Goal: Task Accomplishment & Management: Use online tool/utility

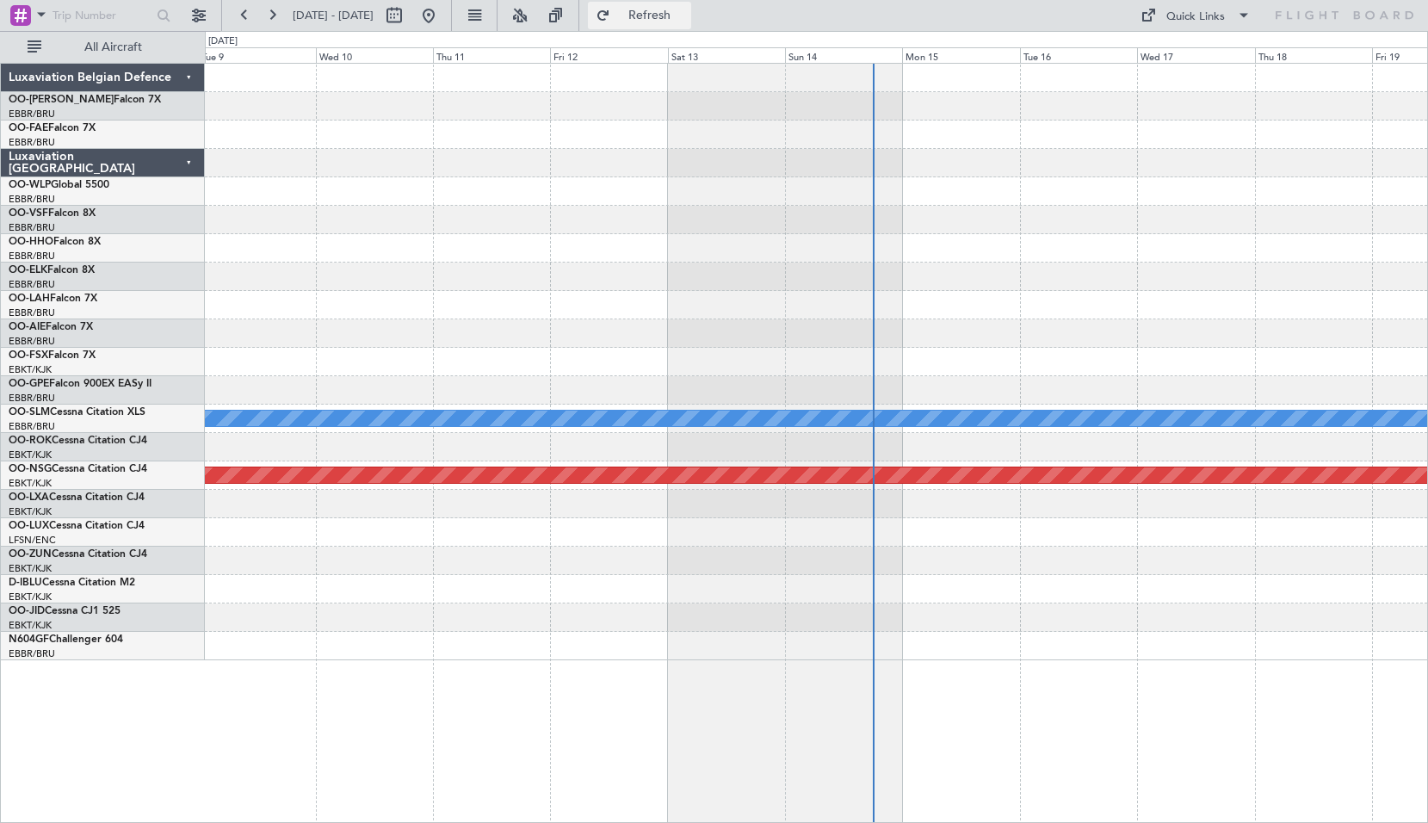
click at [652, 14] on button "Refresh" at bounding box center [639, 16] width 103 height 28
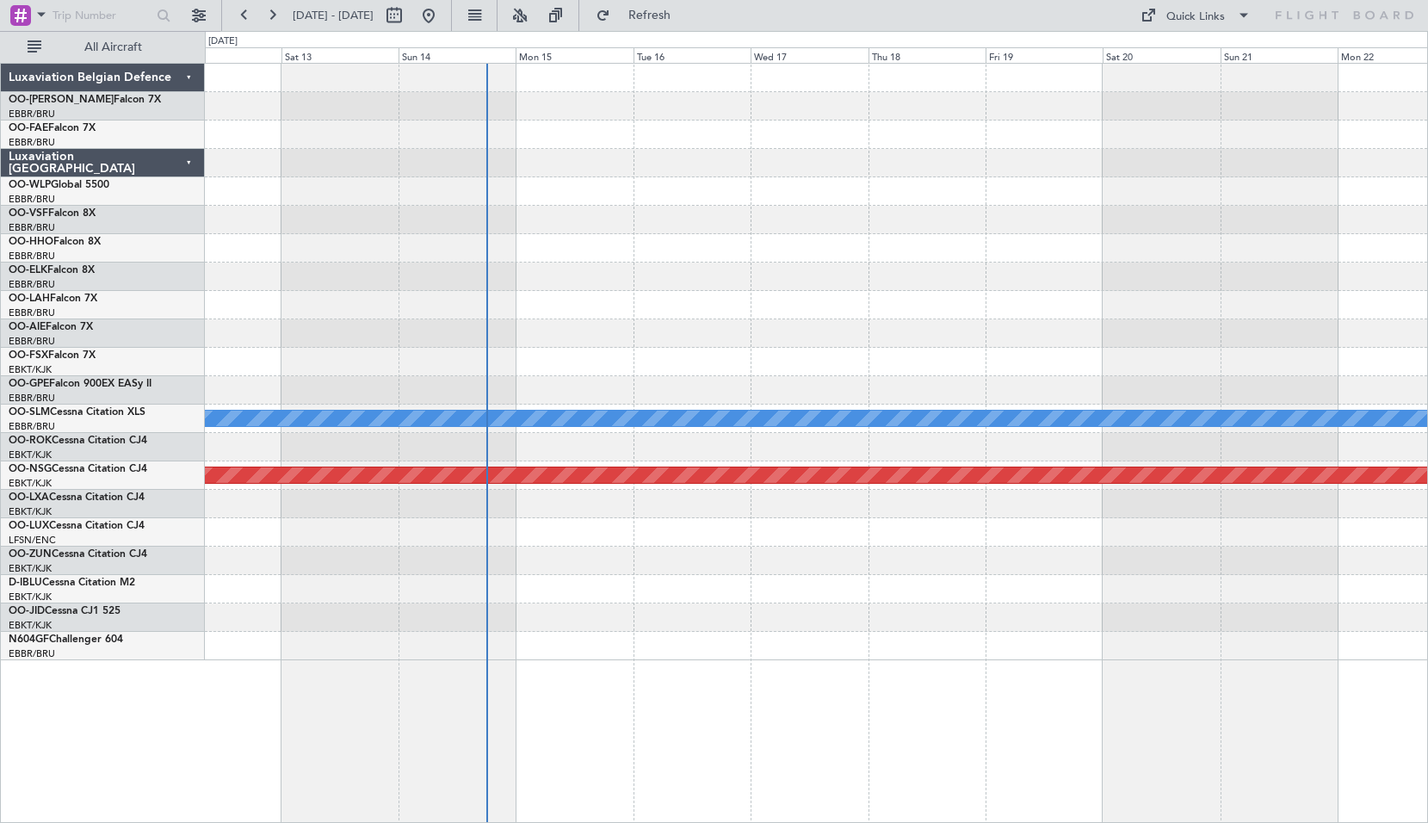
click at [695, 296] on div at bounding box center [816, 305] width 1223 height 28
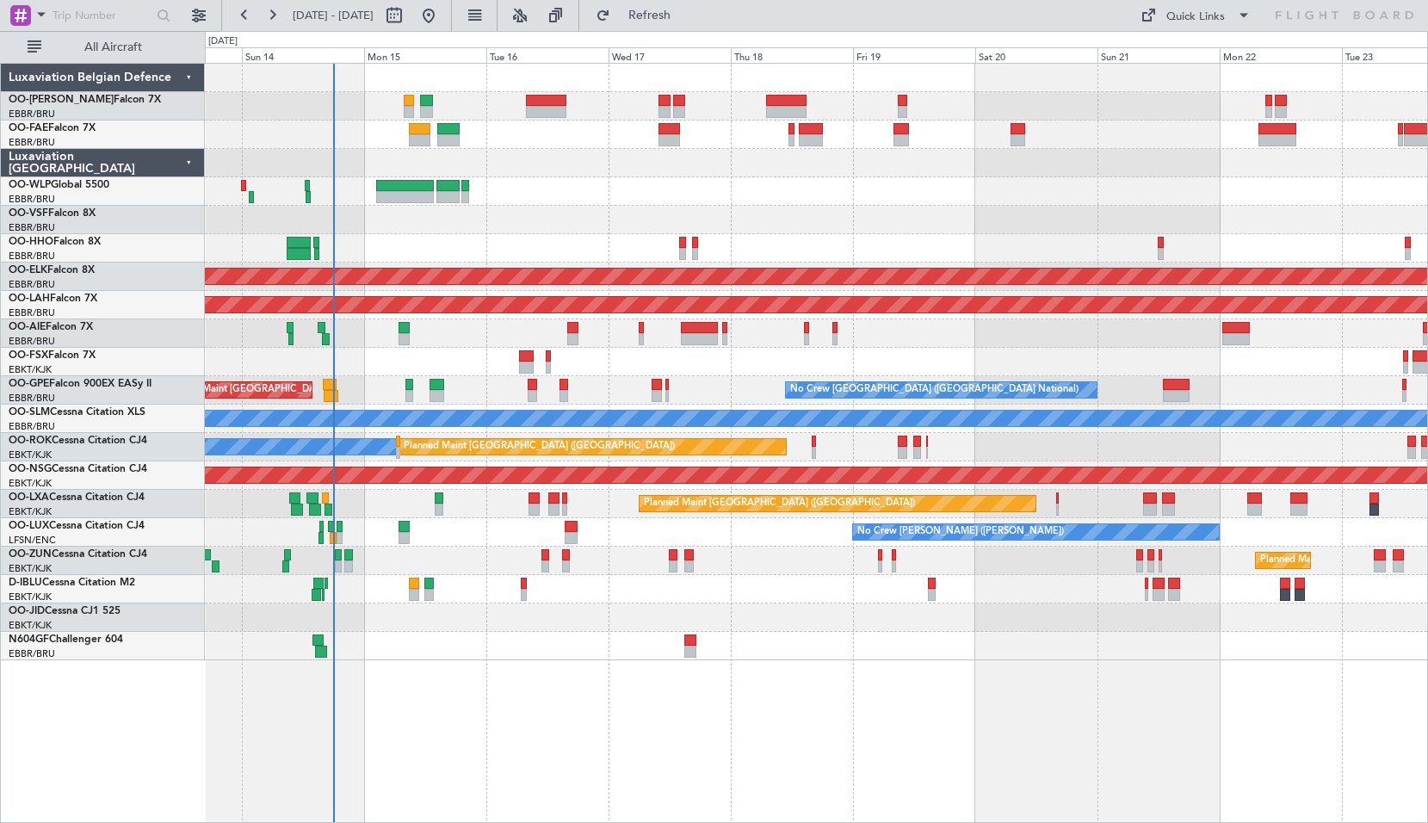
click at [540, 226] on div "Planned Maint Geneva (Cointrin) Planned Maint [GEOGRAPHIC_DATA]-[GEOGRAPHIC_DAT…" at bounding box center [816, 362] width 1223 height 597
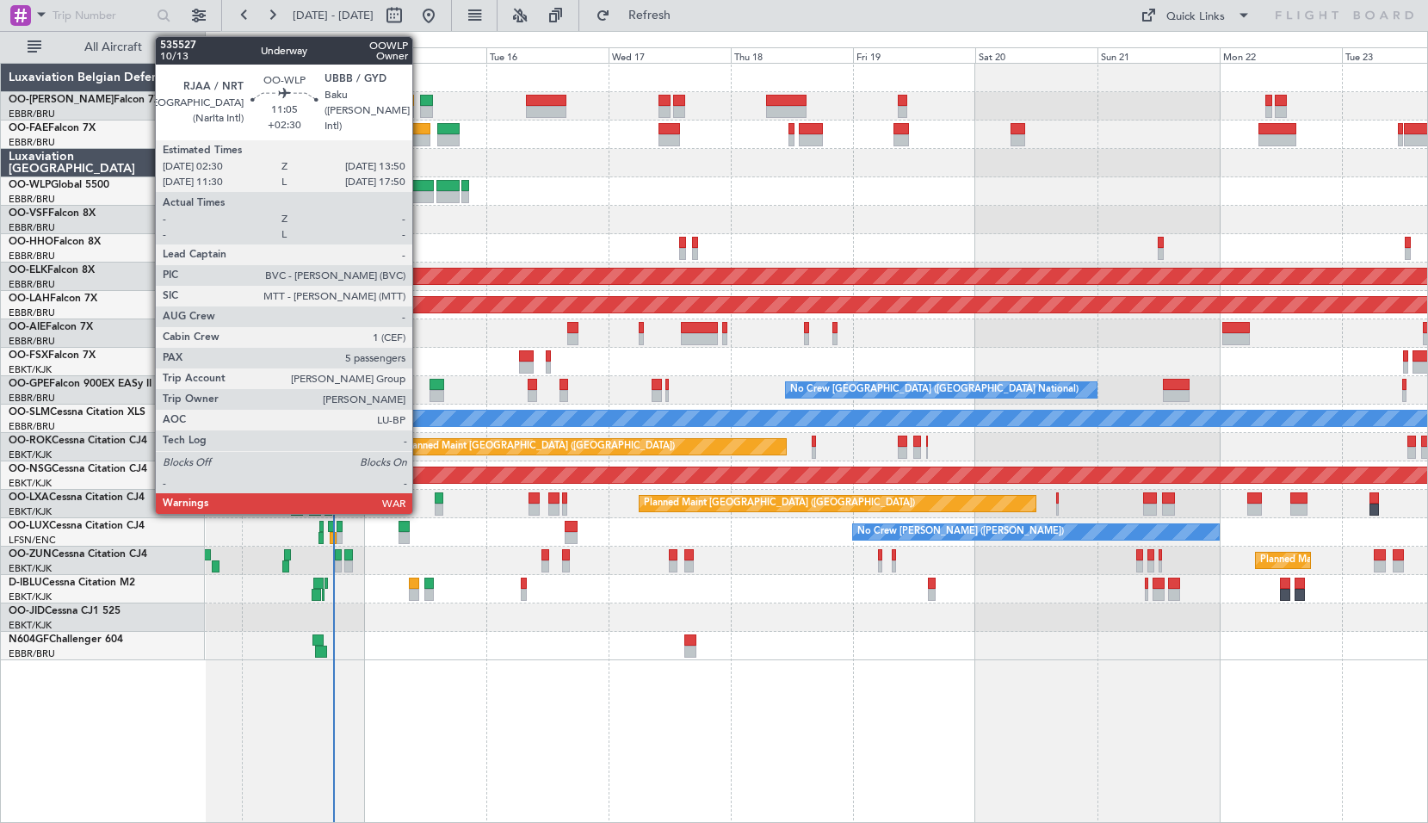
click at [420, 189] on div at bounding box center [405, 186] width 59 height 12
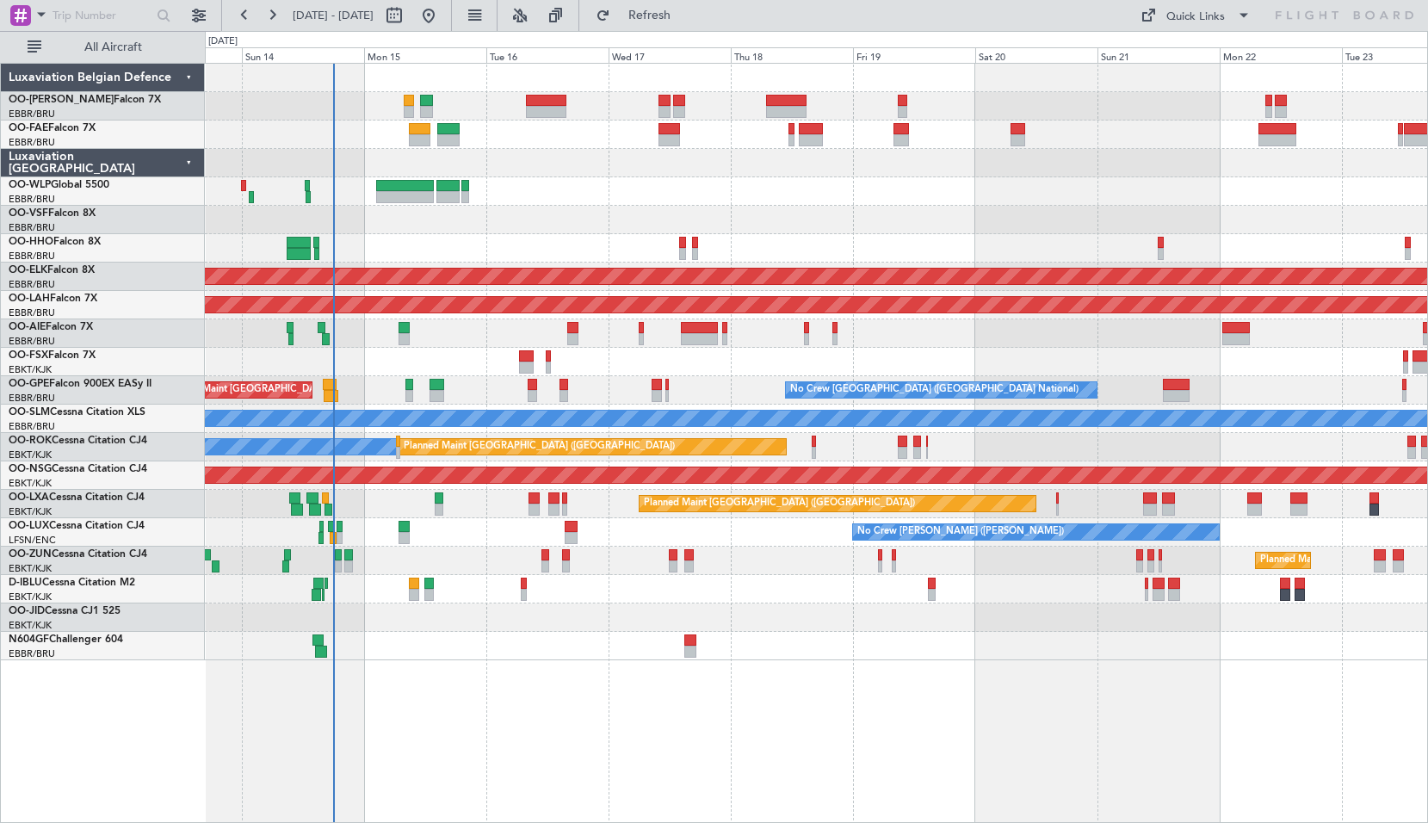
click at [646, 195] on div at bounding box center [816, 191] width 1223 height 28
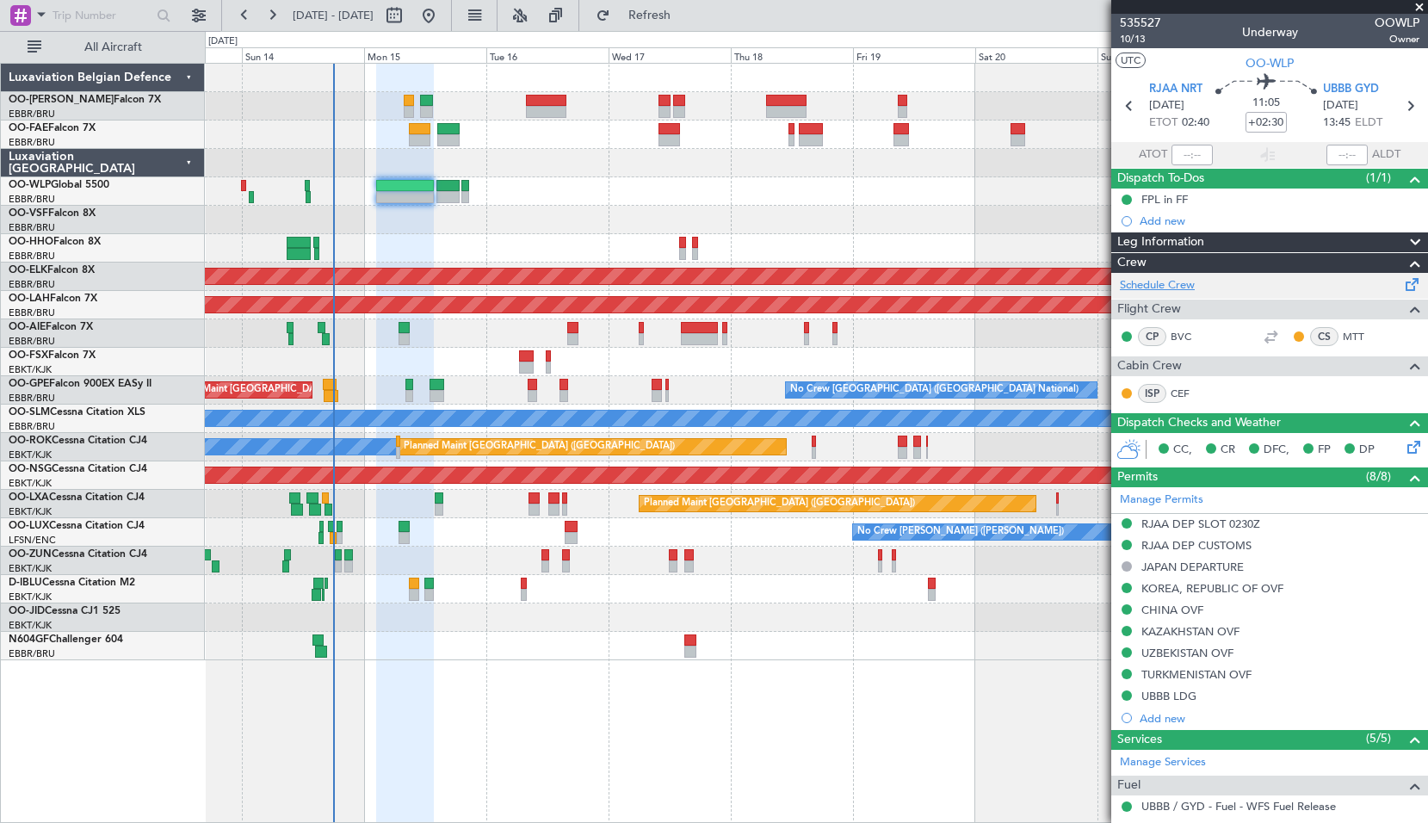
click at [1178, 291] on link "Schedule Crew" at bounding box center [1157, 285] width 75 height 17
